Goal: Navigation & Orientation: Go to known website

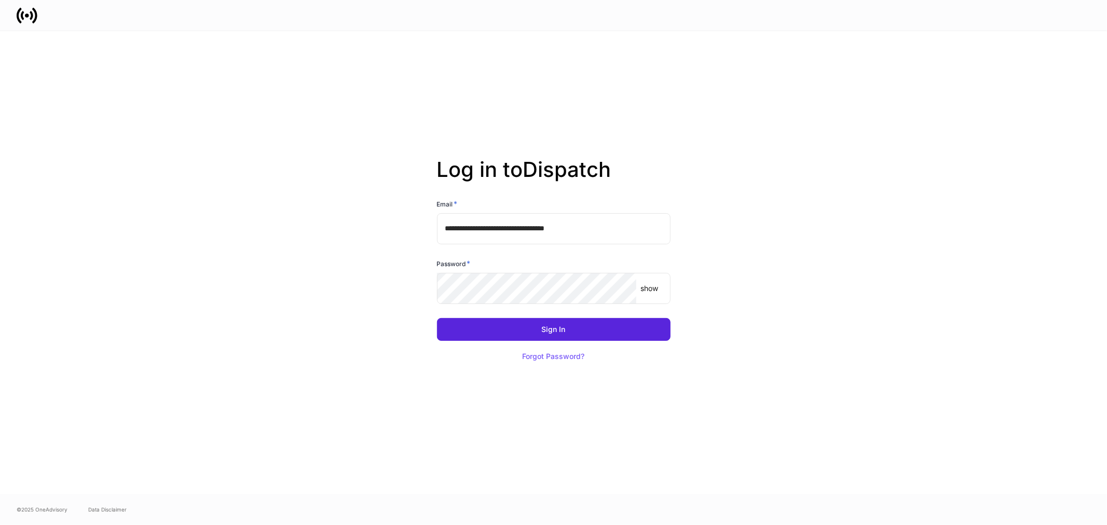
click at [494, 228] on input "**********" at bounding box center [554, 228] width 234 height 31
type input "**********"
click at [437, 318] on button "Sign In" at bounding box center [554, 329] width 234 height 23
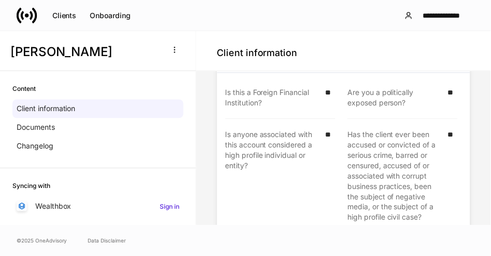
scroll to position [1807, 0]
